Goal: Transaction & Acquisition: Book appointment/travel/reservation

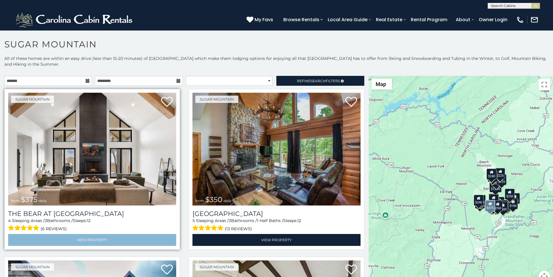
scroll to position [36, 0]
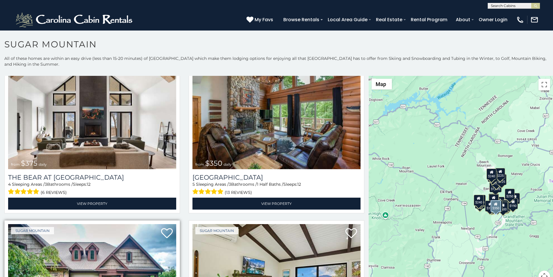
click at [25, 275] on img at bounding box center [92, 280] width 168 height 113
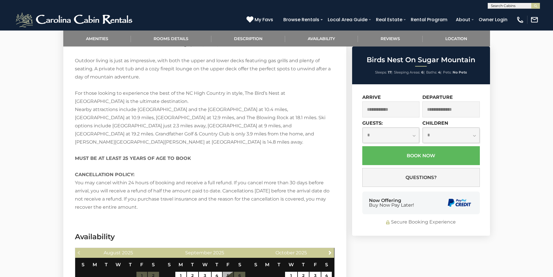
scroll to position [1053, 0]
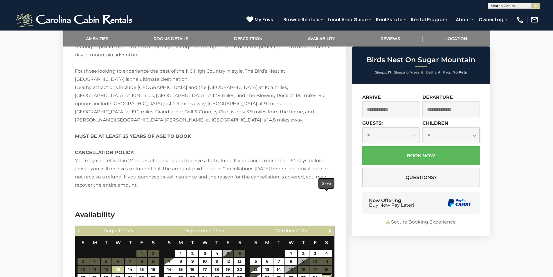
click at [322, 274] on link "25" at bounding box center [327, 278] width 10 height 8
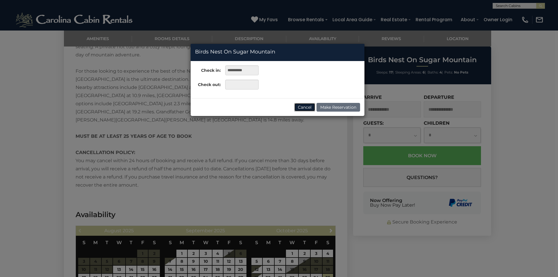
click at [305, 107] on button "Cancel" at bounding box center [304, 107] width 21 height 9
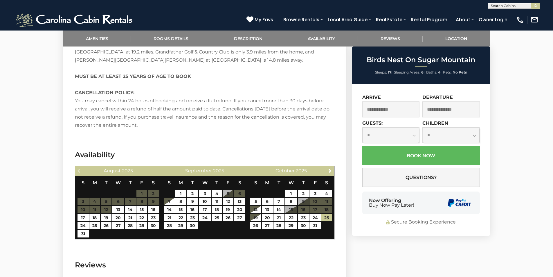
scroll to position [1113, 0]
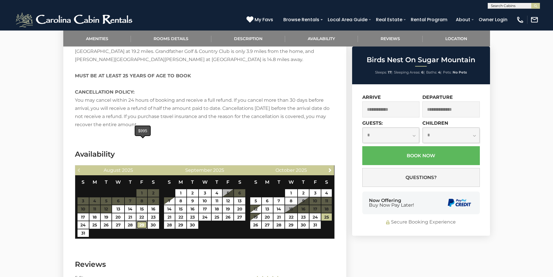
click at [138, 221] on link "29" at bounding box center [142, 225] width 11 height 8
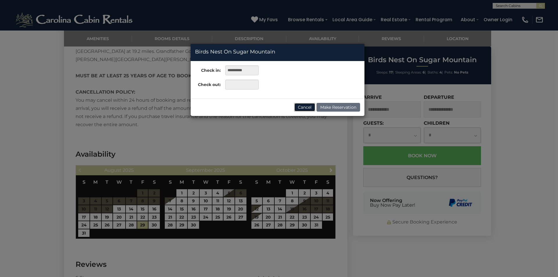
click at [305, 105] on button "Cancel" at bounding box center [304, 107] width 21 height 9
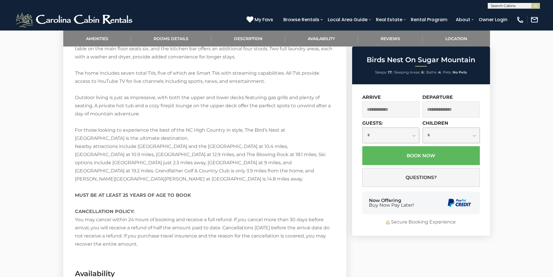
scroll to position [1004, 0]
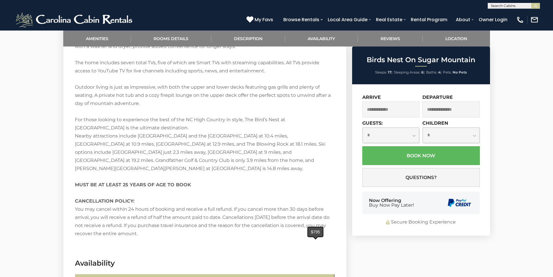
type input "**********"
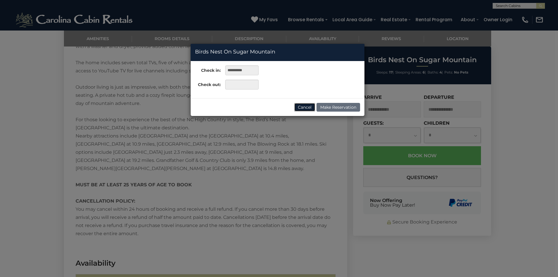
click at [305, 109] on button "Cancel" at bounding box center [304, 107] width 21 height 9
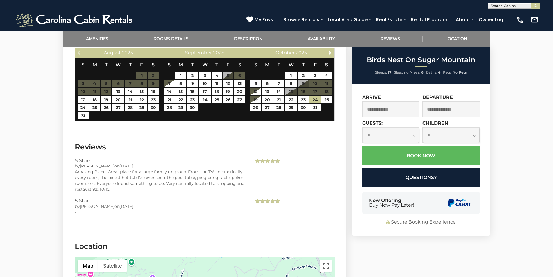
scroll to position [1210, 0]
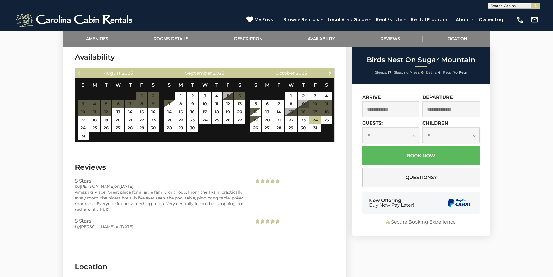
click at [139, 28] on div "[PHONE_NUMBER] My Favs Browse Rentals Local Area Guide Activities & Attractions…" at bounding box center [276, 20] width 553 height 22
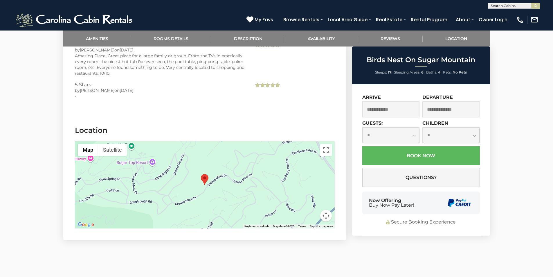
scroll to position [1382, 0]
